Goal: Check status: Check status

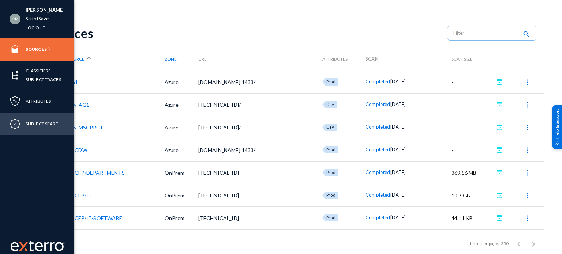
click at [23, 126] on div "Subject Search" at bounding box center [37, 124] width 74 height 23
click at [44, 121] on link "Subject Search" at bounding box center [44, 124] width 36 height 8
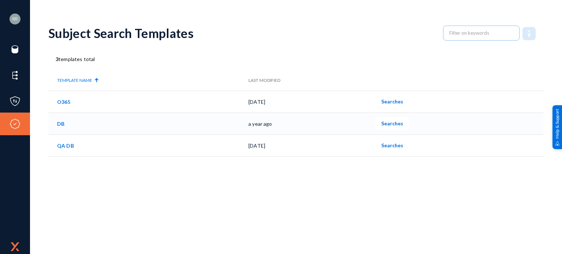
click at [398, 121] on span "Searches" at bounding box center [392, 123] width 22 height 6
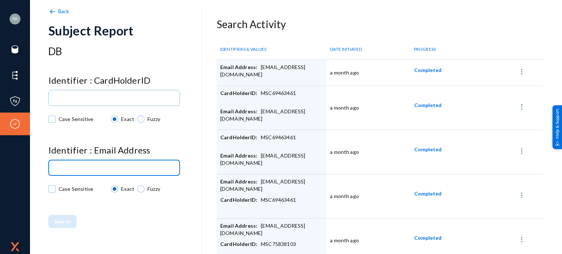
click at [84, 169] on input at bounding box center [116, 168] width 122 height 5
paste input "[EMAIL_ADDRESS][DOMAIN_NAME]"
type input "[EMAIL_ADDRESS][DOMAIN_NAME]"
click at [61, 221] on span "Search" at bounding box center [62, 221] width 16 height 6
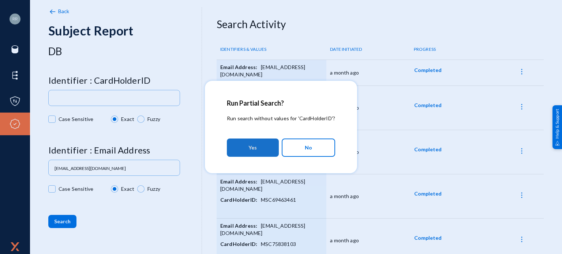
drag, startPoint x: 265, startPoint y: 147, endPoint x: 261, endPoint y: 149, distance: 4.3
click at [264, 147] on button "Yes" at bounding box center [253, 148] width 52 height 18
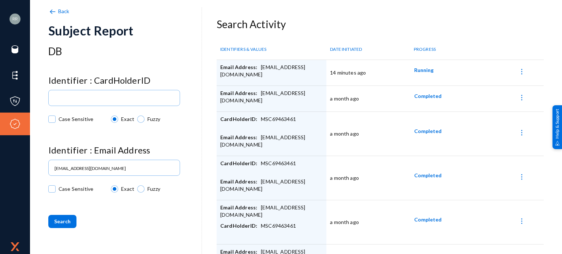
click at [464, 180] on td "Completed" at bounding box center [438, 178] width 66 height 44
click at [429, 69] on span "Completed" at bounding box center [427, 70] width 27 height 6
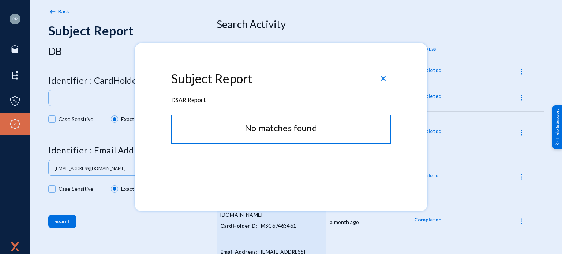
click at [382, 78] on span "close" at bounding box center [383, 78] width 9 height 9
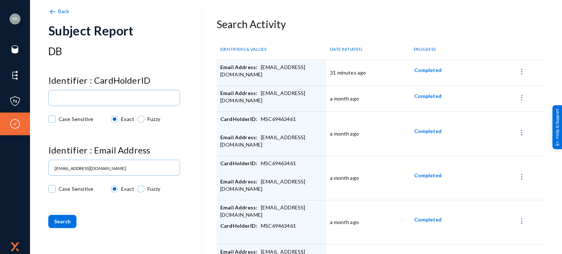
click at [426, 67] on span "Completed" at bounding box center [427, 70] width 27 height 6
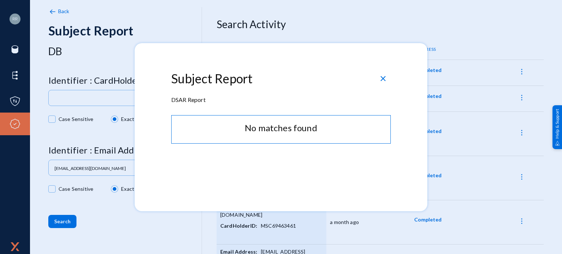
click at [383, 78] on span "close" at bounding box center [383, 78] width 9 height 9
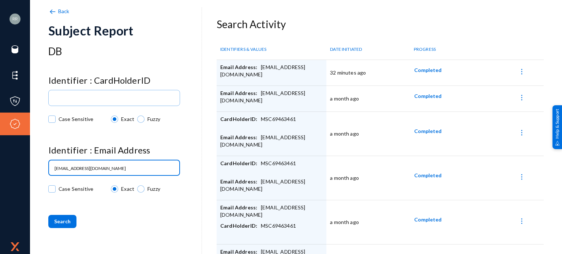
drag, startPoint x: 106, startPoint y: 168, endPoint x: 34, endPoint y: 172, distance: 72.6
click at [34, 172] on div "[PERSON_NAME] ScriptSave Log out Sources Classifiers Subject Traces Attributes …" at bounding box center [281, 127] width 562 height 254
paste input "[EMAIL_ADDRESS][DOMAIN_NAME]"
type input "j"
type input "[EMAIL_ADDRESS][DOMAIN_NAME]"
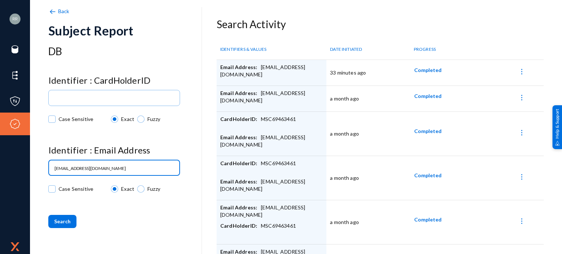
click at [63, 220] on span "Search" at bounding box center [62, 221] width 16 height 6
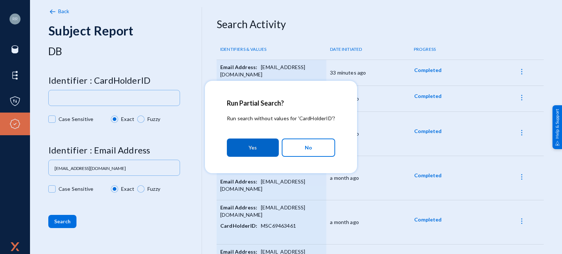
click at [257, 148] on span "Yes" at bounding box center [252, 147] width 8 height 13
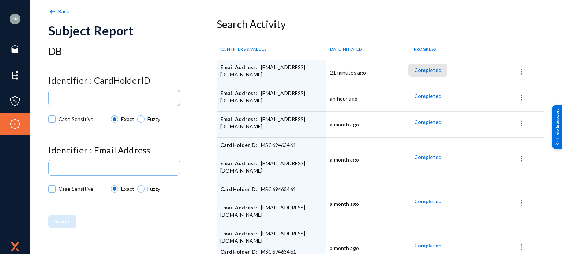
click at [428, 69] on span "Completed" at bounding box center [427, 70] width 27 height 6
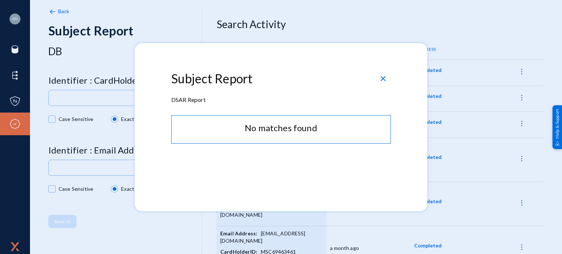
click at [382, 77] on span "close" at bounding box center [383, 78] width 9 height 9
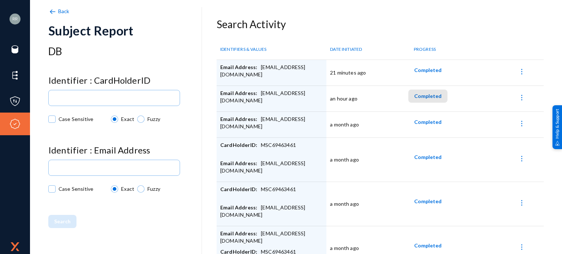
click at [427, 94] on span "Completed" at bounding box center [427, 96] width 27 height 6
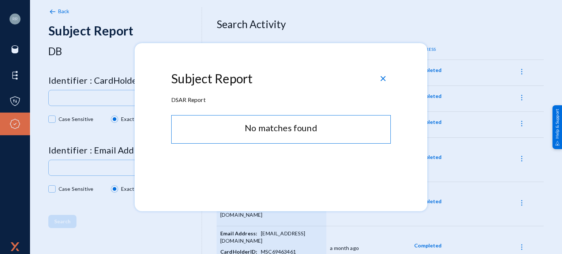
click at [383, 77] on span "close" at bounding box center [383, 78] width 9 height 9
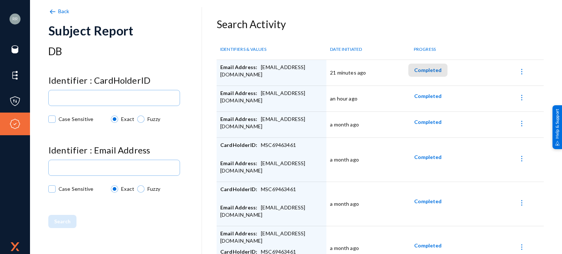
click at [426, 70] on span "Completed" at bounding box center [427, 70] width 27 height 6
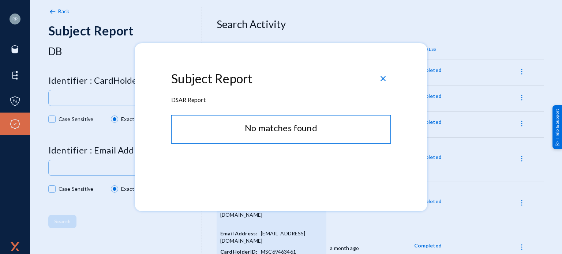
click at [379, 76] on span "close" at bounding box center [383, 78] width 9 height 9
